Goal: Book appointment/travel/reservation

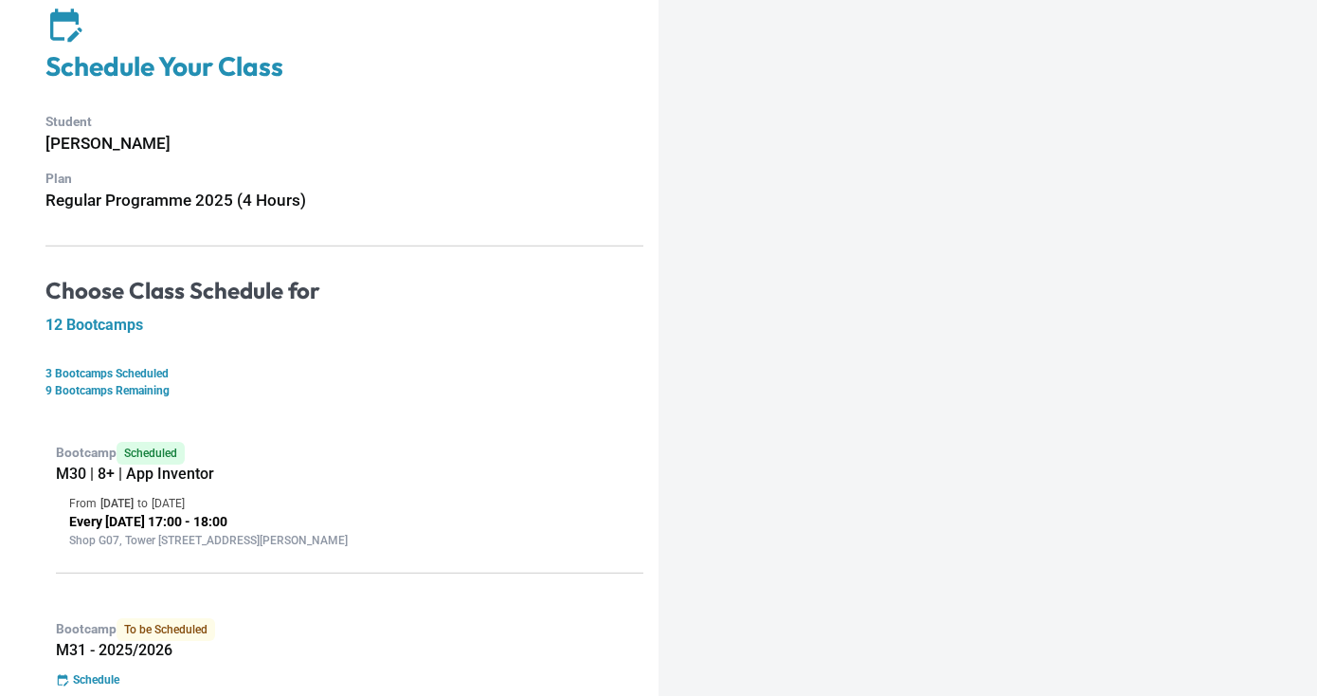
scroll to position [70, 0]
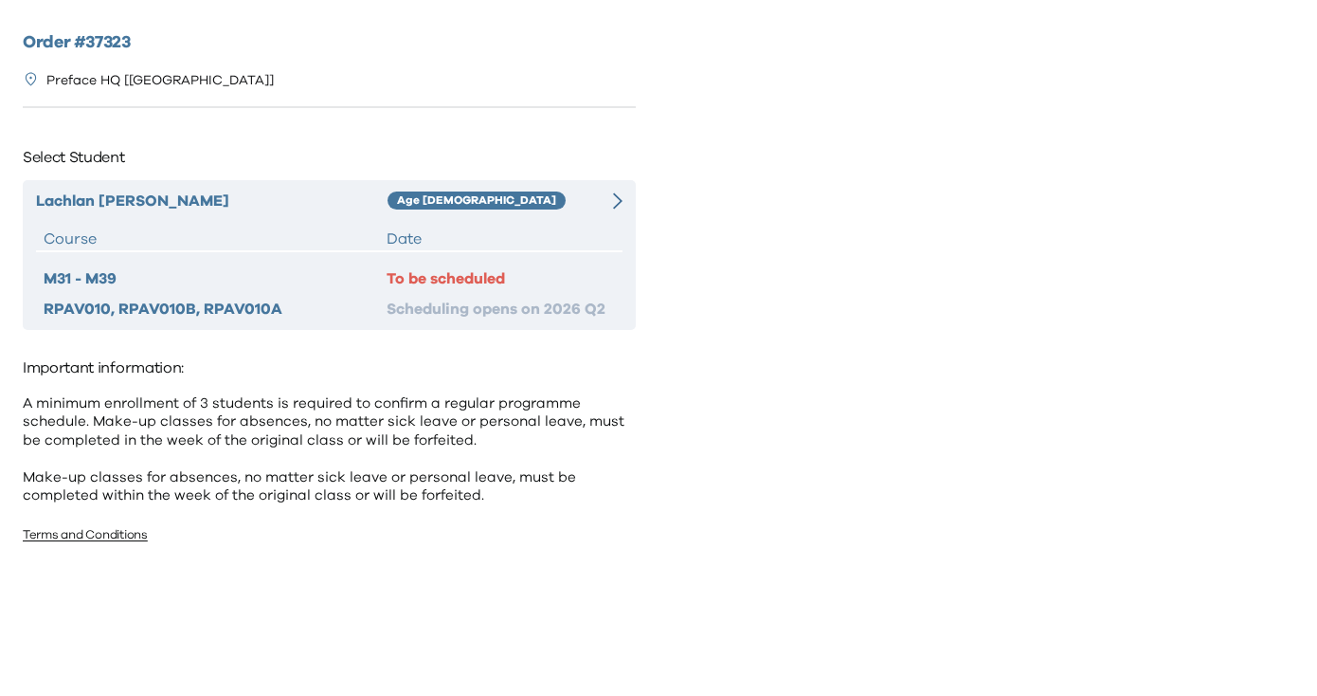
click at [611, 193] on div at bounding box center [607, 201] width 29 height 23
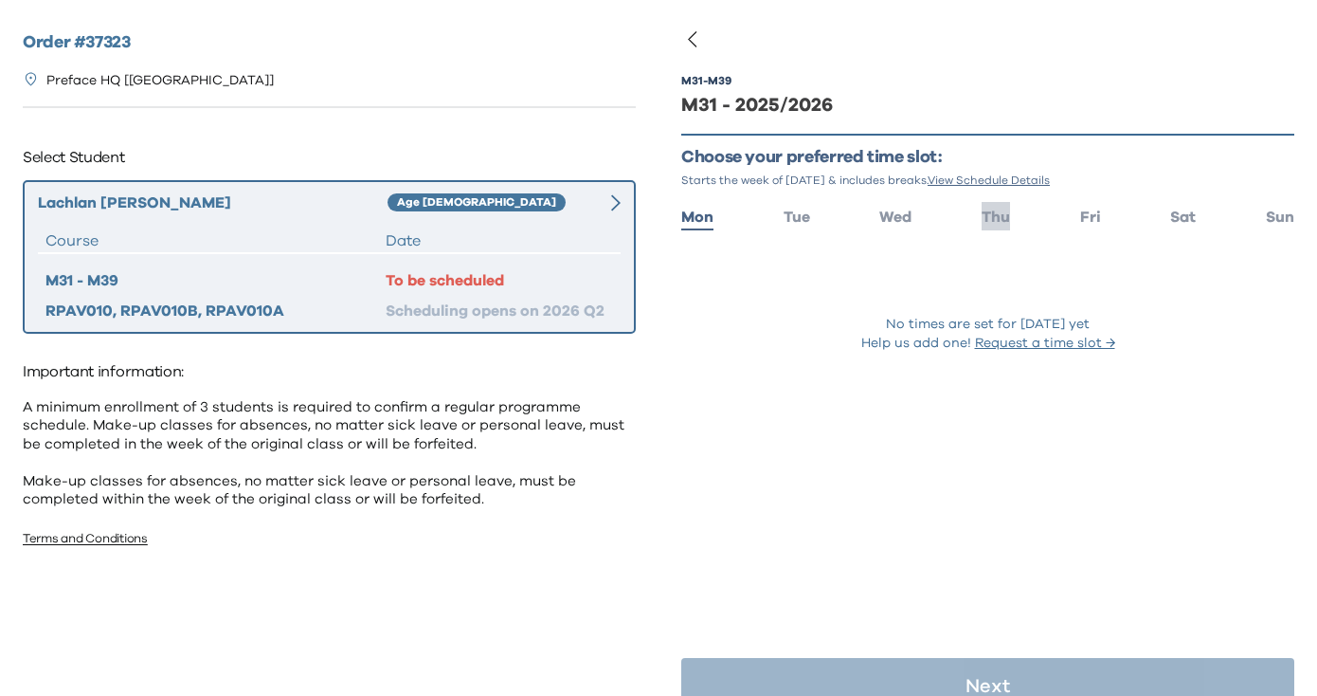
click at [992, 211] on span "Thu" at bounding box center [996, 216] width 28 height 15
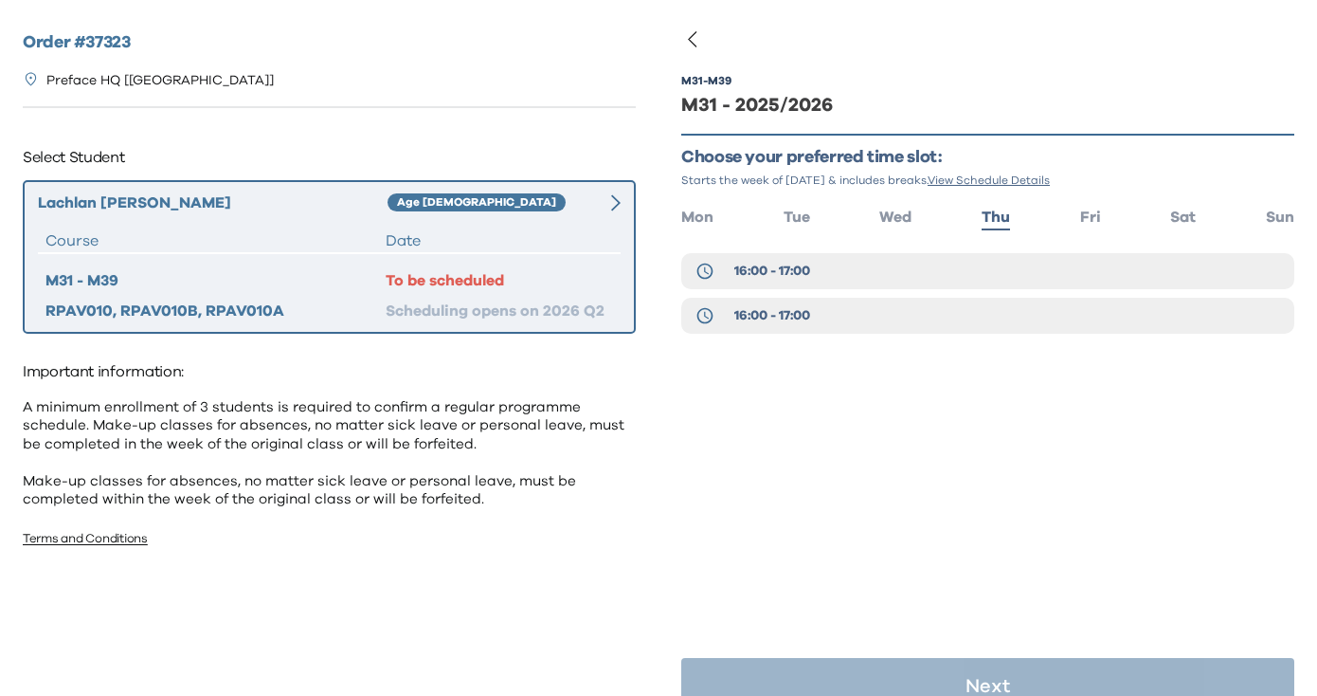
click at [1072, 213] on ul "Mon Tue Wed Thu Fri Sat Sun" at bounding box center [987, 215] width 613 height 27
click at [1091, 211] on span "Fri" at bounding box center [1090, 216] width 21 height 15
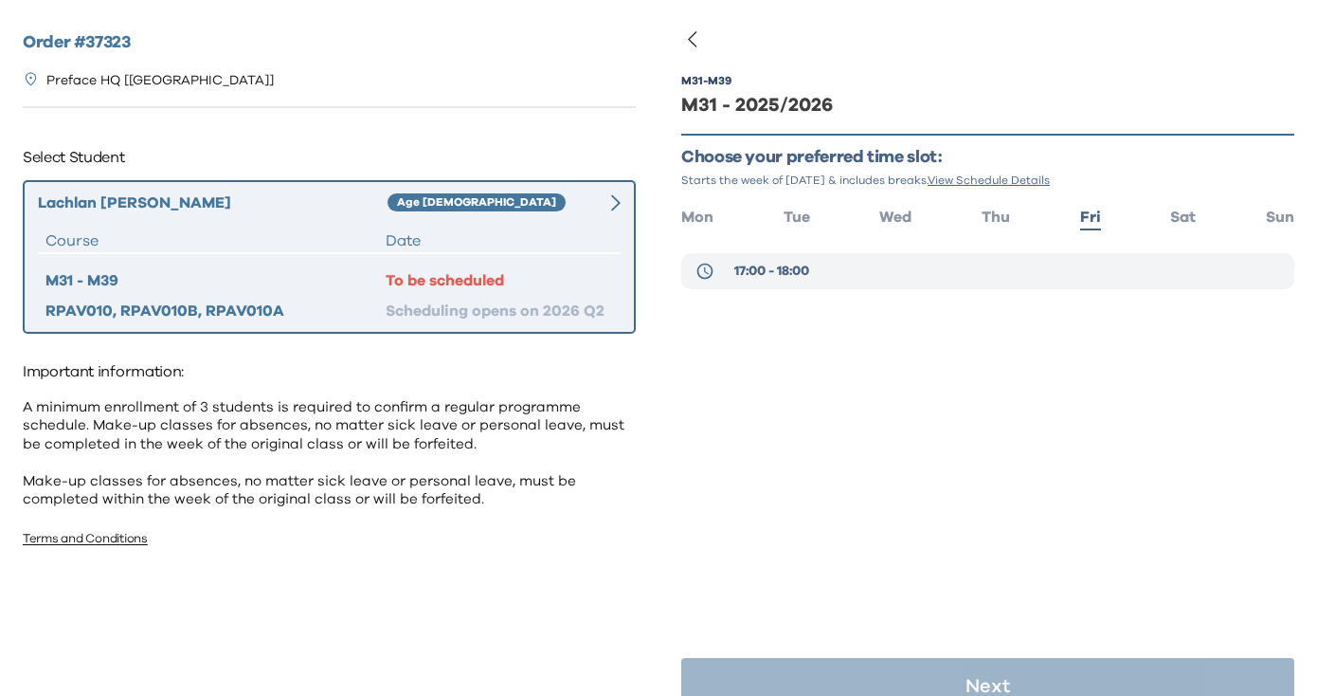
click at [758, 266] on span "17:00 - 18:00" at bounding box center [771, 271] width 75 height 19
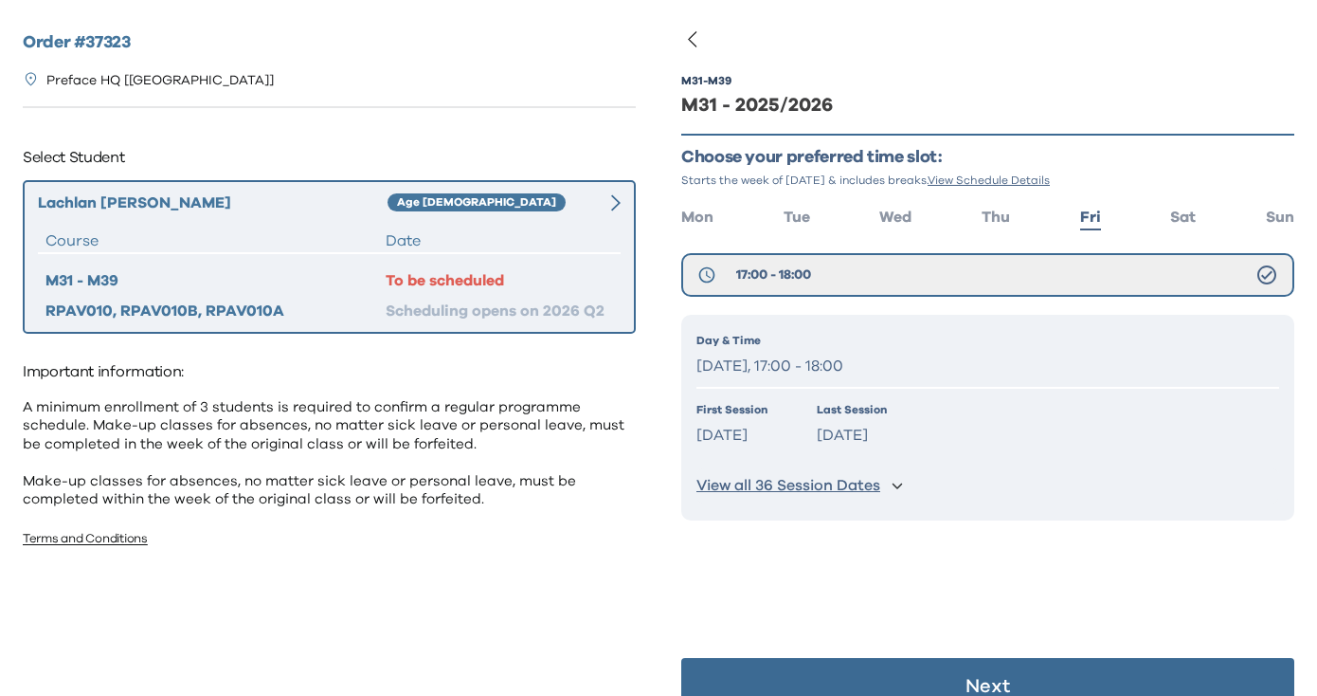
click at [878, 681] on button "Next" at bounding box center [987, 686] width 613 height 57
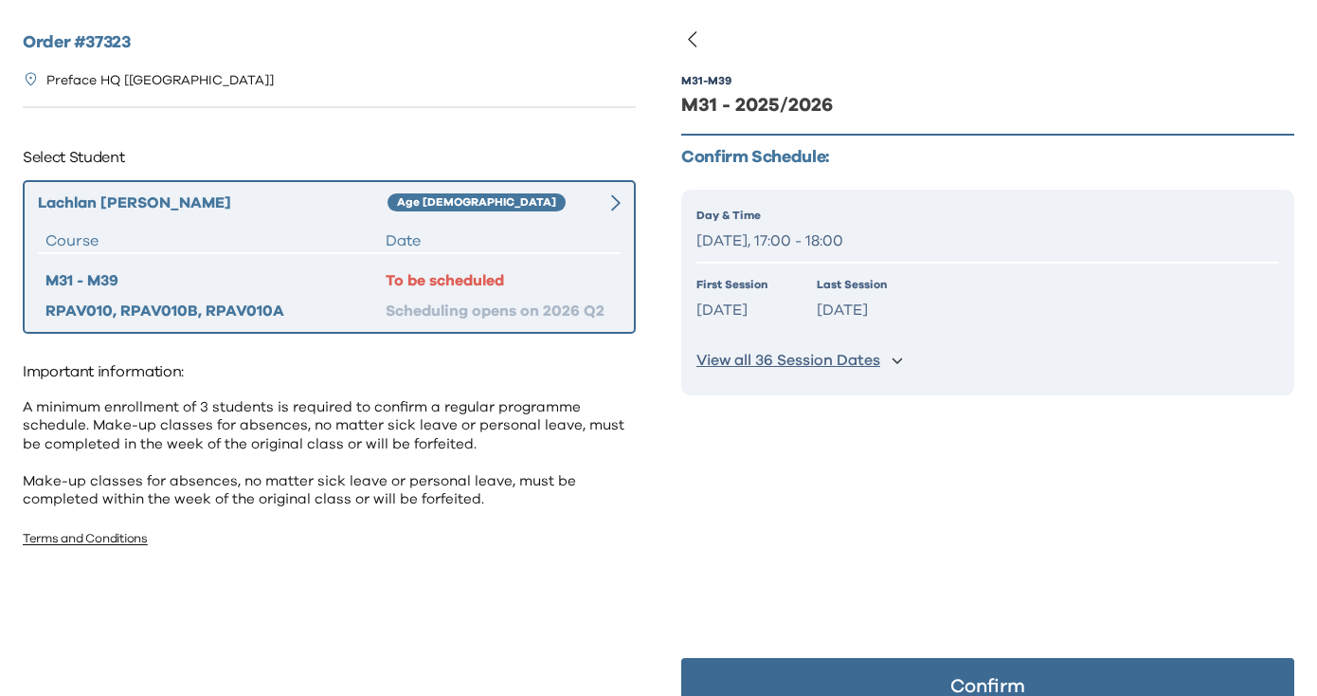
click at [878, 681] on button "Confirm" at bounding box center [987, 686] width 613 height 57
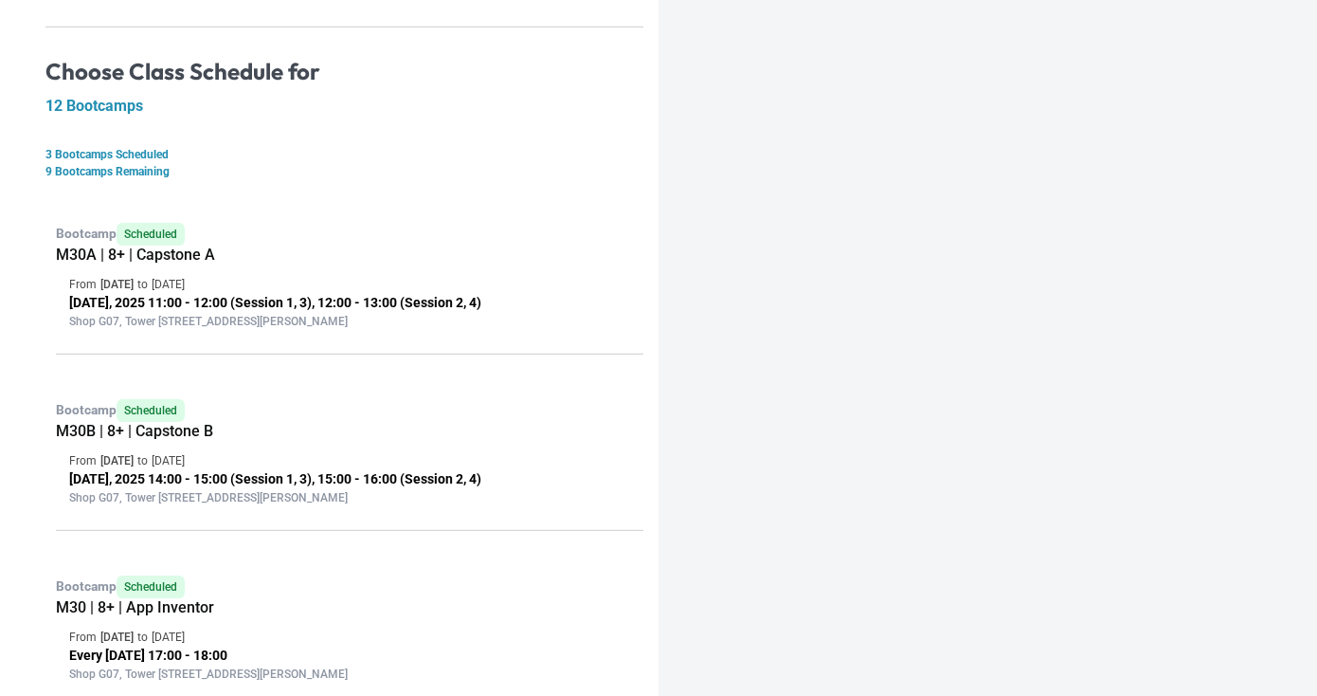
scroll to position [293, 0]
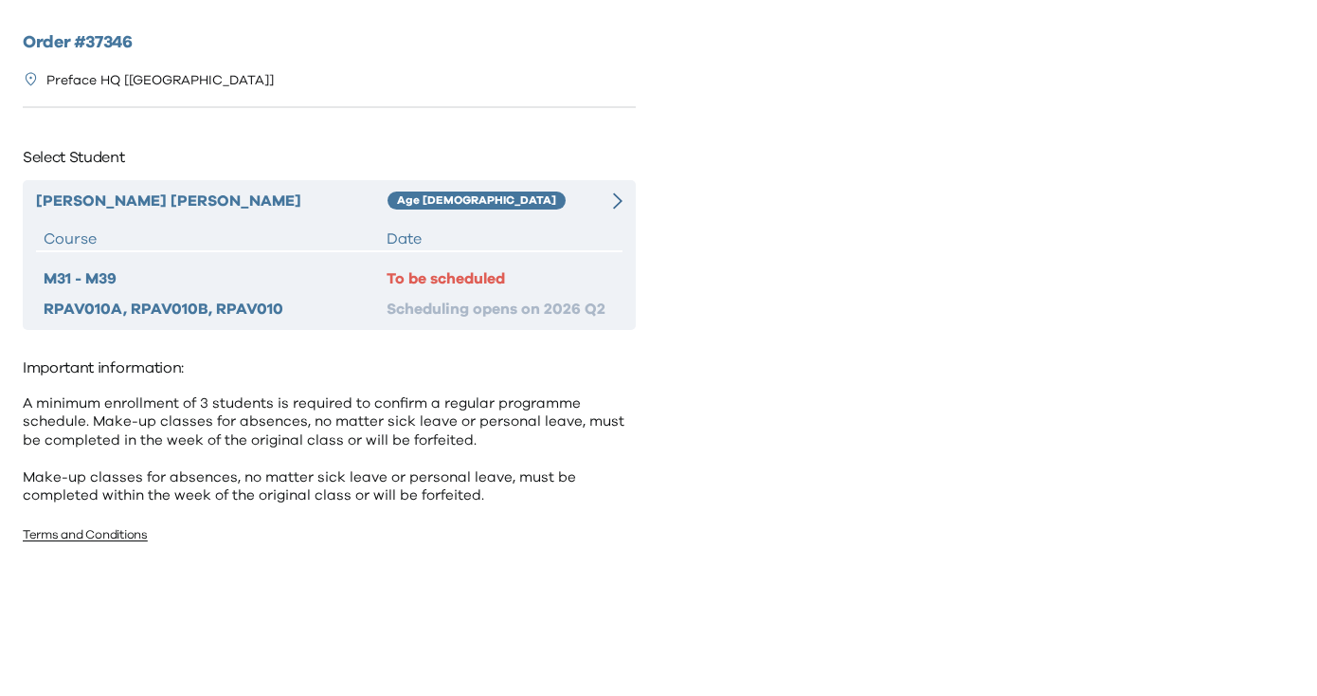
click at [588, 212] on div "[PERSON_NAME] Age [DEMOGRAPHIC_DATA] Course Date M31 - M39 To be scheduled RPAV…" at bounding box center [329, 255] width 613 height 150
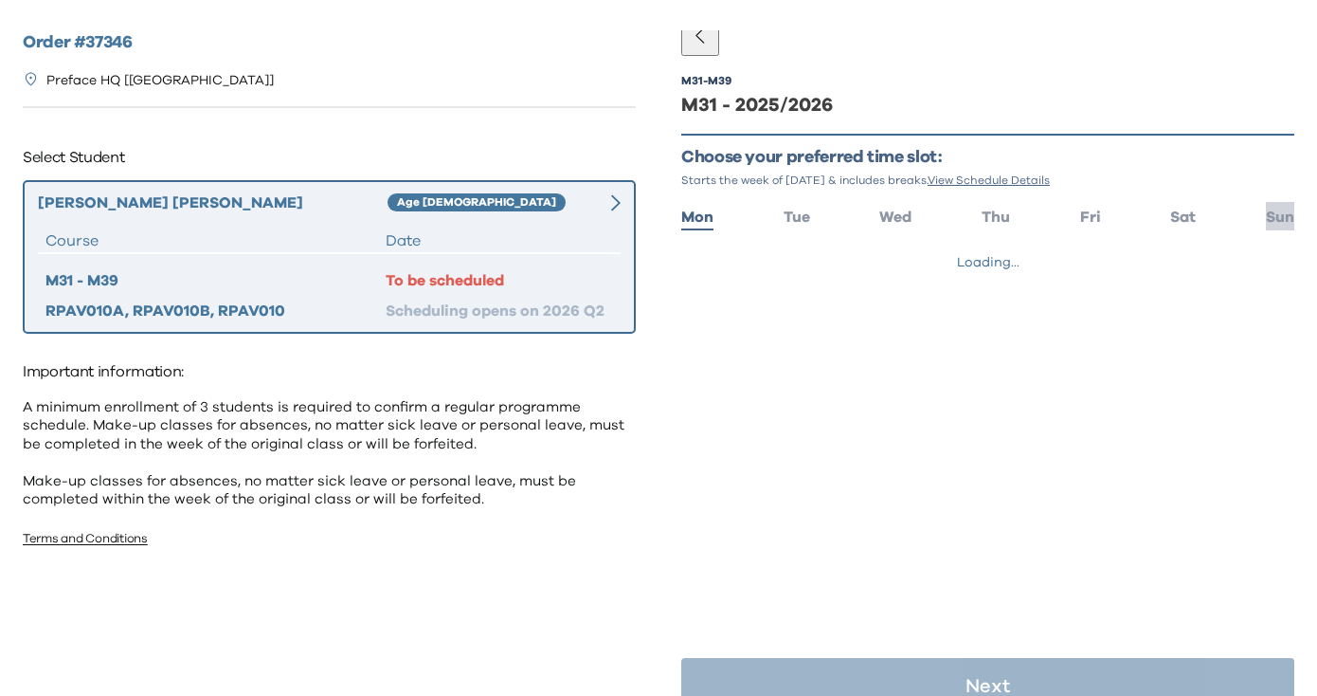
click at [1279, 213] on span "Sun" at bounding box center [1280, 216] width 28 height 15
click at [1207, 216] on ul "Mon Tue Wed Thu Fri Sat Sun" at bounding box center [987, 215] width 613 height 27
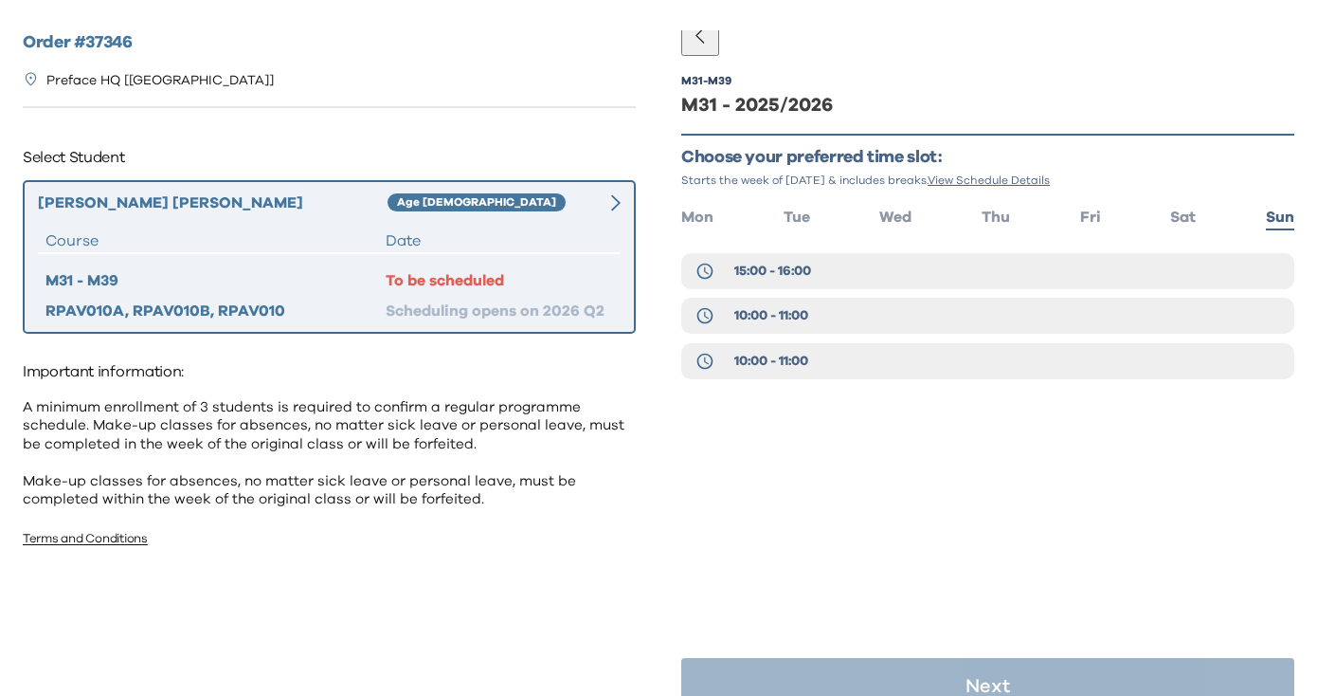
click at [1101, 208] on ul "Mon Tue Wed Thu Fri Sat Sun" at bounding box center [987, 215] width 613 height 27
click at [1073, 212] on ul "Mon Tue Wed Thu Fri Sat Sun" at bounding box center [987, 215] width 613 height 27
click at [1082, 212] on span "Fri" at bounding box center [1090, 216] width 21 height 15
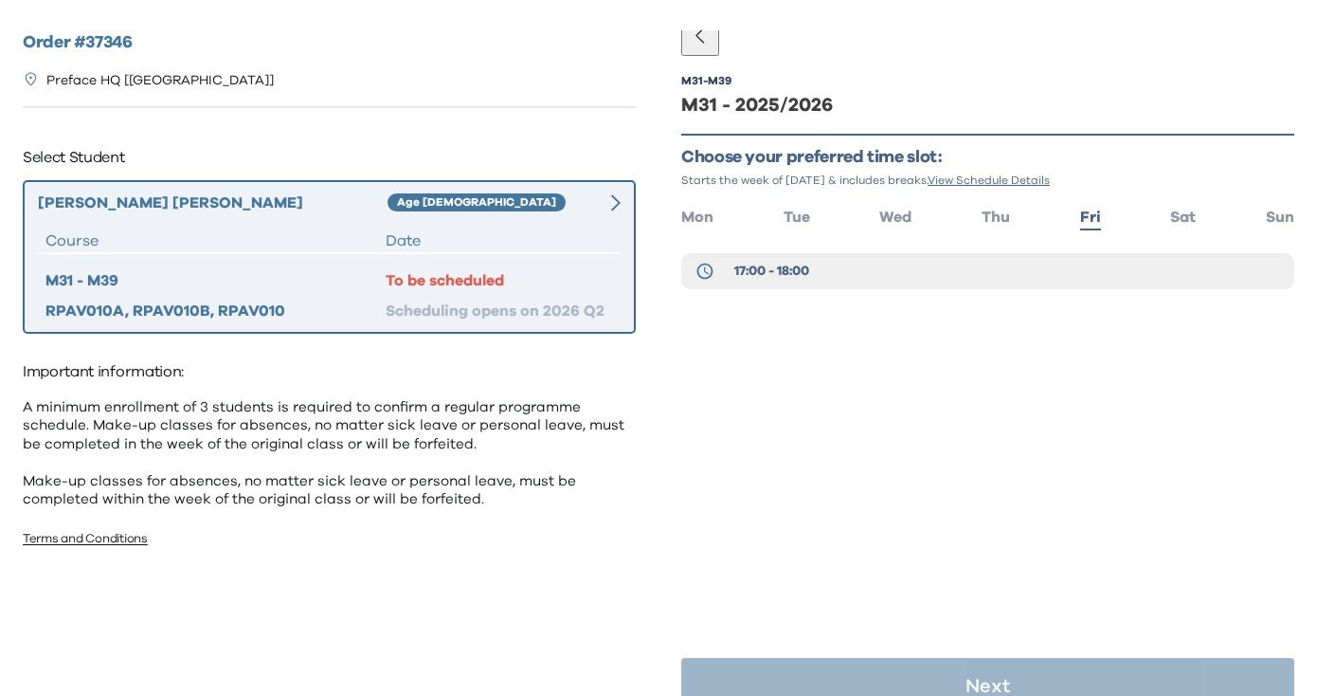
click at [822, 294] on div "17:00 - 18:00" at bounding box center [987, 275] width 613 height 45
click at [822, 279] on button "17:00 - 18:00" at bounding box center [987, 271] width 613 height 36
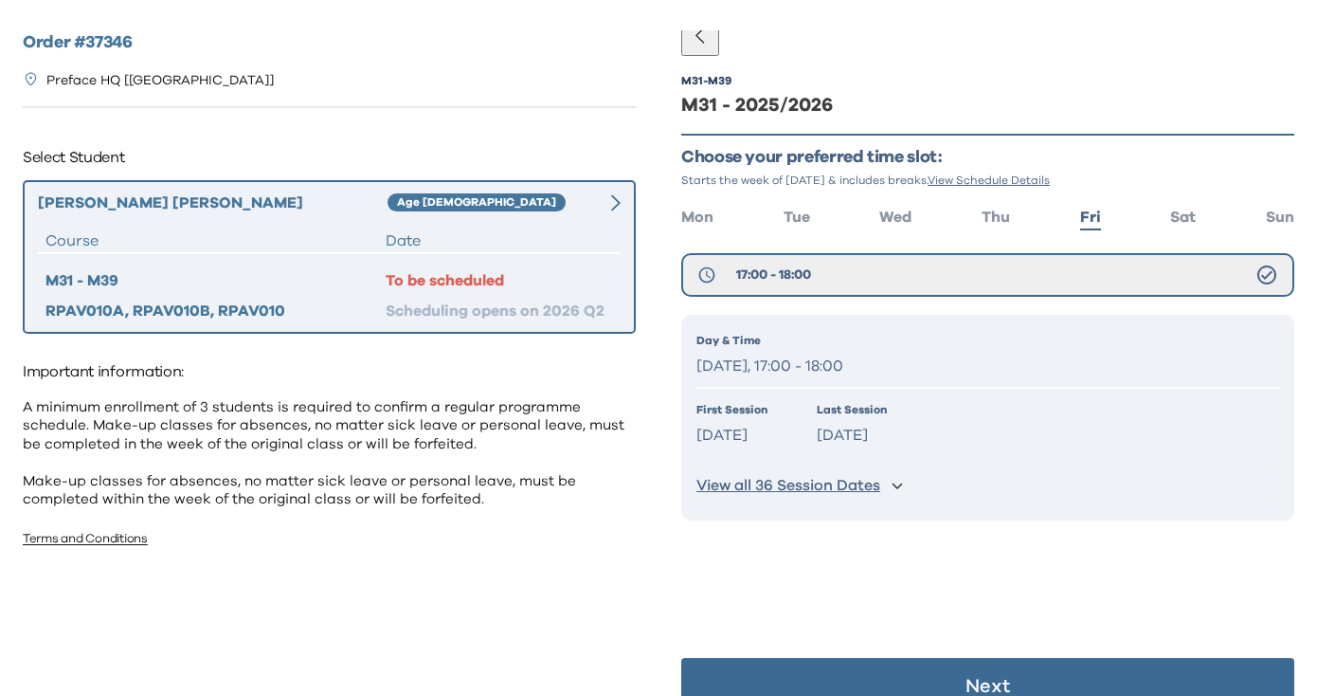
click at [894, 658] on button "Next" at bounding box center [987, 686] width 613 height 57
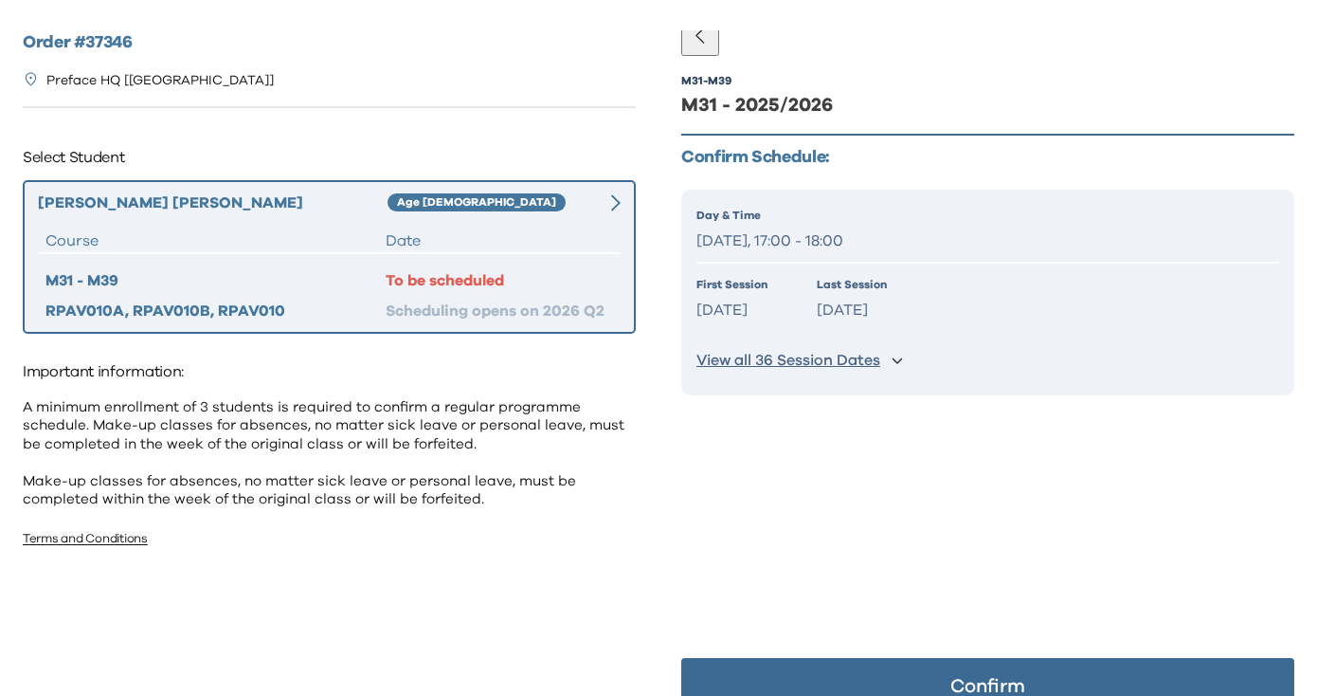
click at [893, 683] on button "Confirm" at bounding box center [987, 686] width 613 height 57
